Goal: Connect with others: Connect with others

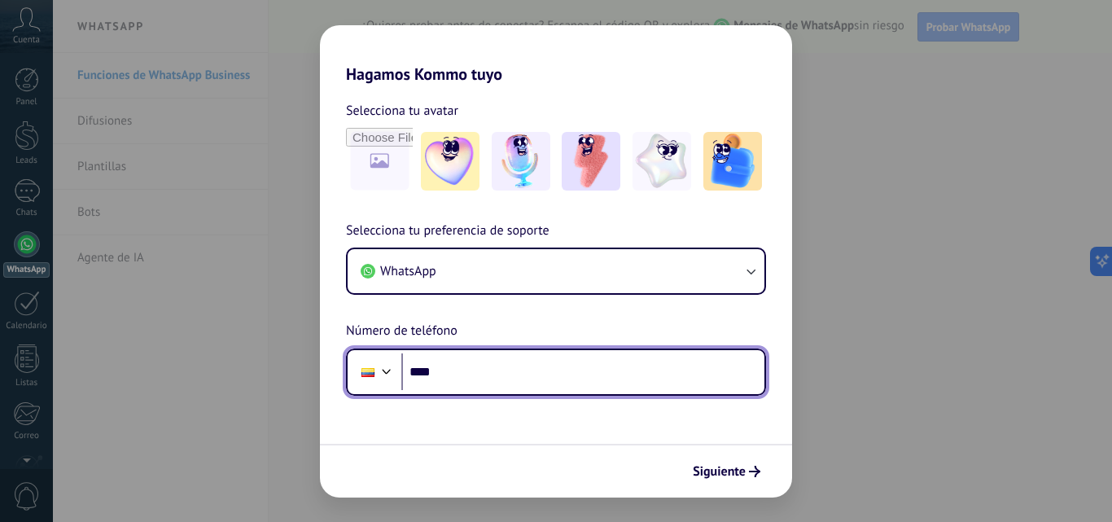
click at [593, 376] on input "****" at bounding box center [582, 371] width 363 height 37
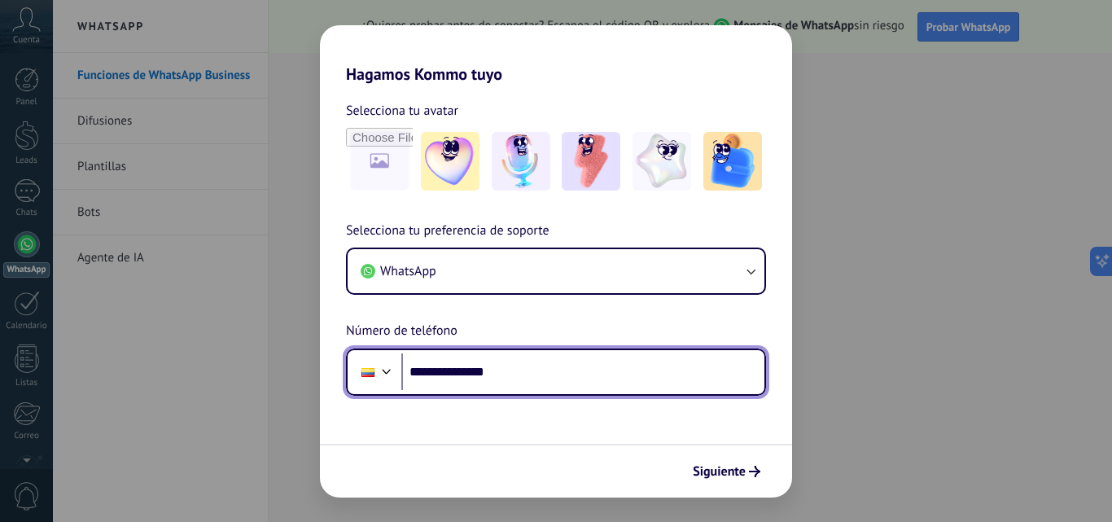
type input "**********"
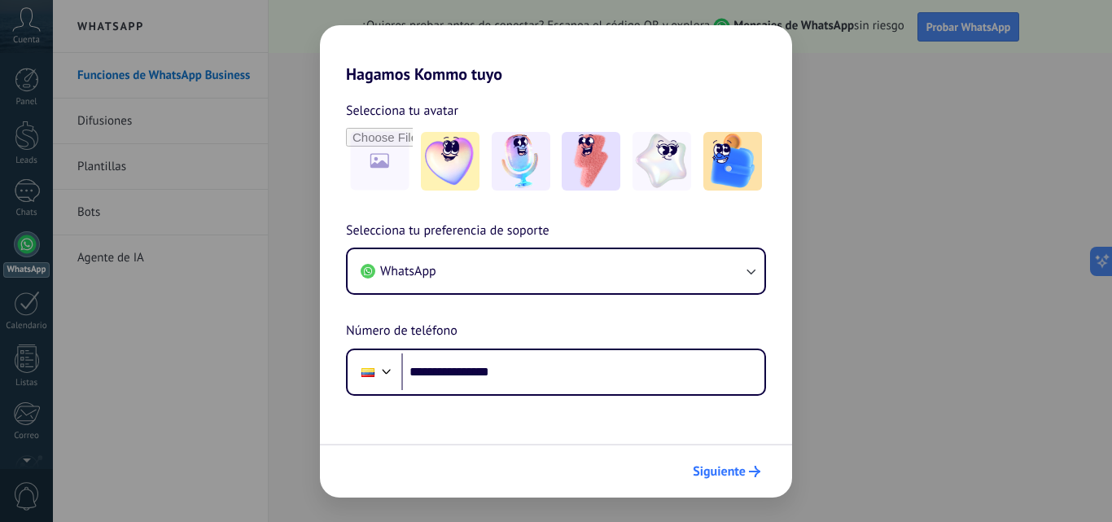
click at [757, 479] on button "Siguiente" at bounding box center [727, 472] width 82 height 28
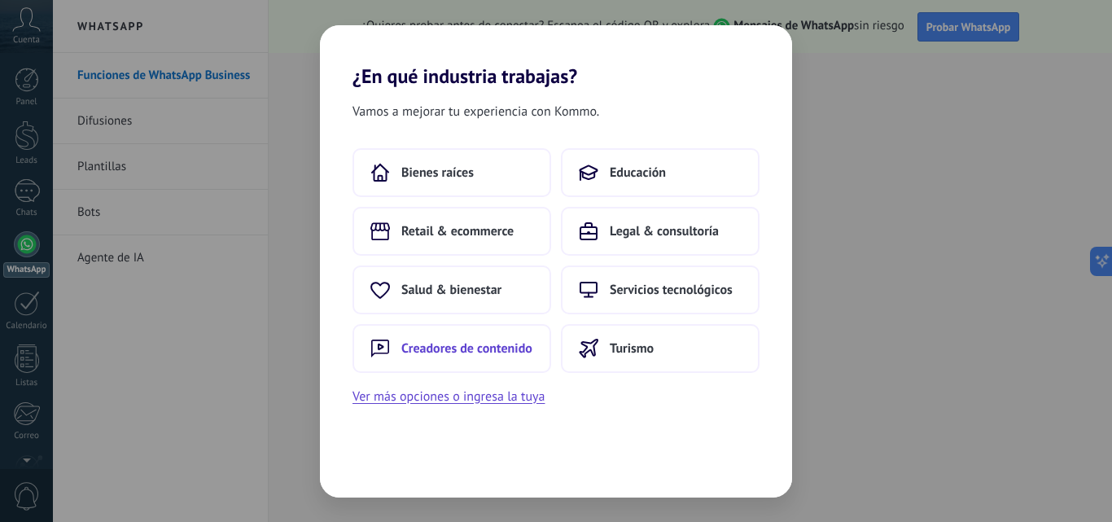
click at [507, 348] on span "Creadores de contenido" at bounding box center [466, 348] width 131 height 16
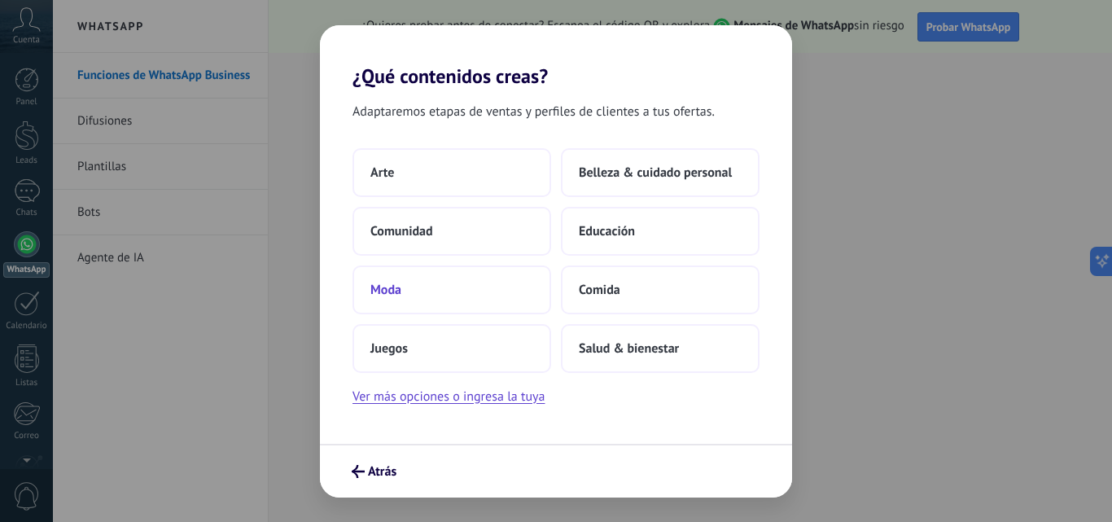
click at [463, 279] on button "Moda" at bounding box center [452, 289] width 199 height 49
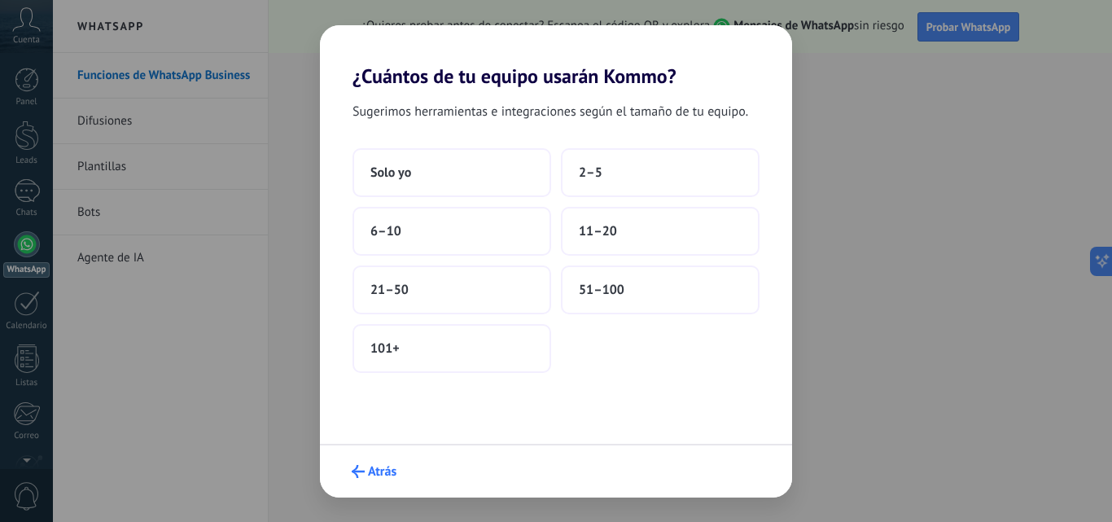
click at [371, 468] on span "Atrás" at bounding box center [382, 471] width 29 height 11
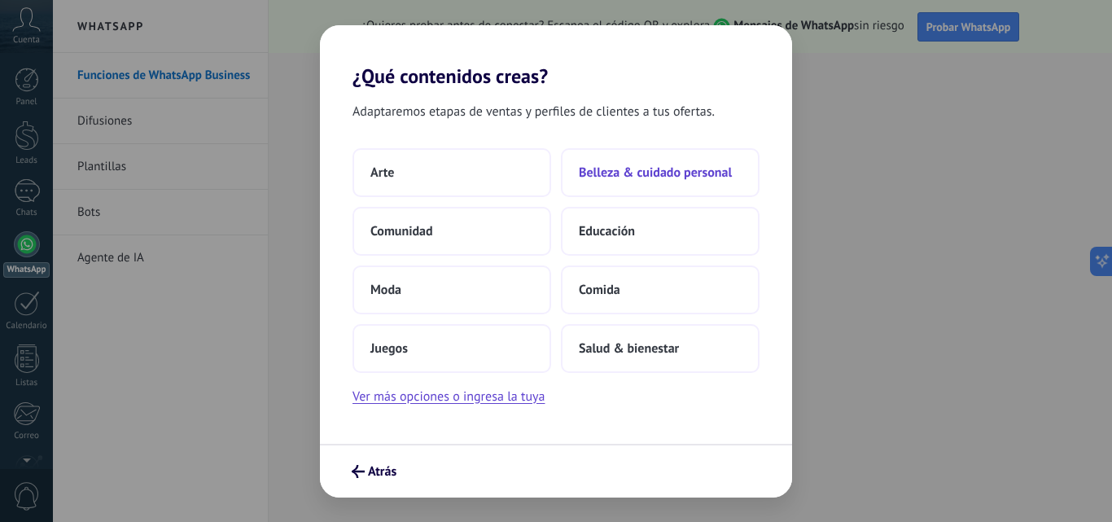
click at [643, 165] on span "Belleza & cuidado personal" at bounding box center [655, 173] width 153 height 16
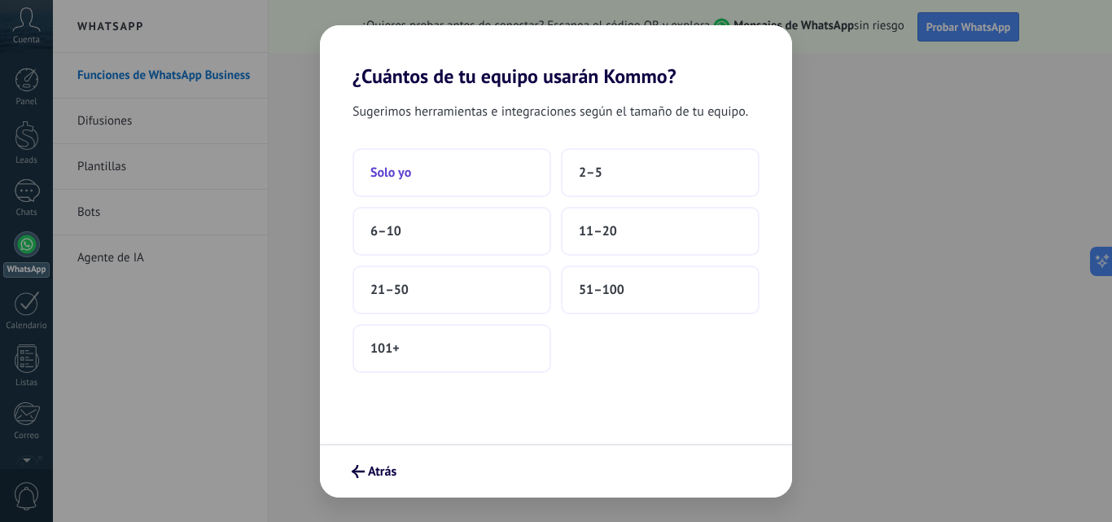
click at [489, 161] on button "Solo yo" at bounding box center [452, 172] width 199 height 49
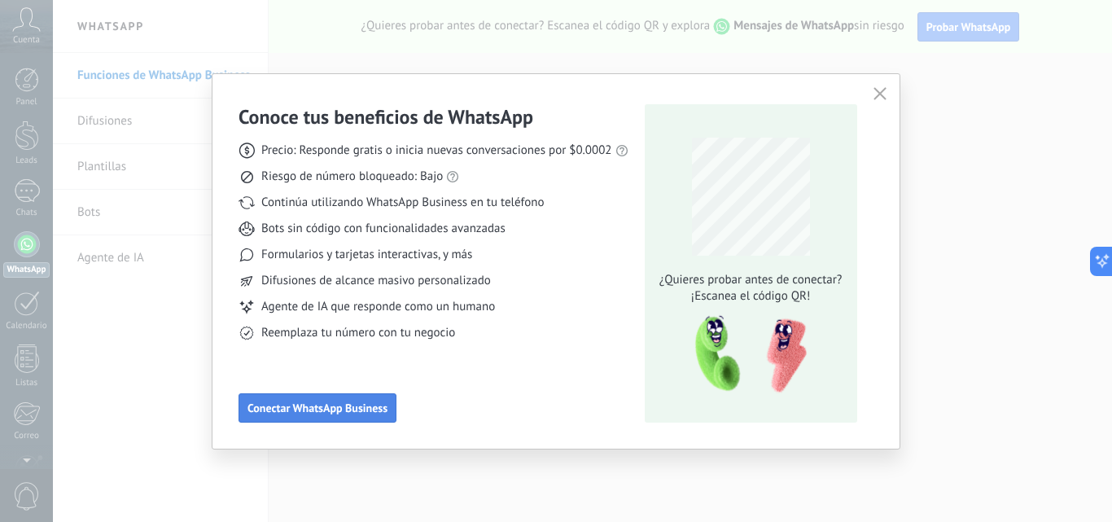
click at [352, 413] on span "Conectar WhatsApp Business" at bounding box center [318, 407] width 140 height 11
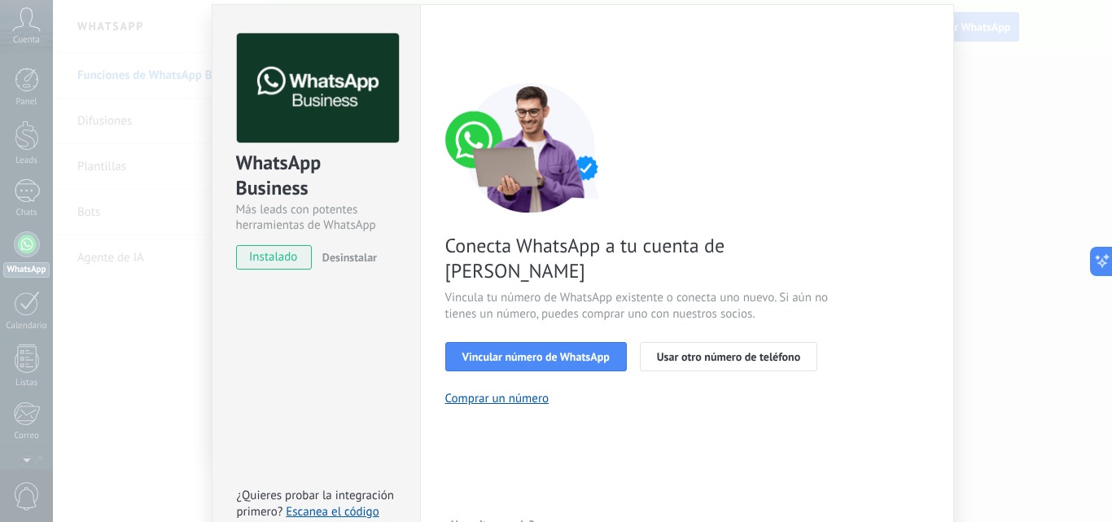
scroll to position [54, 0]
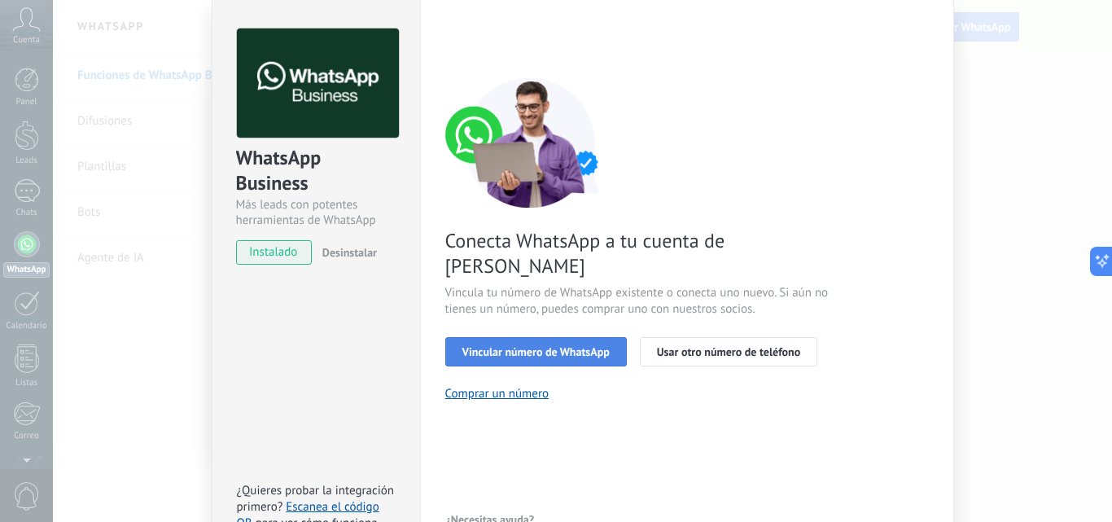
click at [561, 346] on span "Vincular número de WhatsApp" at bounding box center [536, 351] width 147 height 11
